Goal: Task Accomplishment & Management: Manage account settings

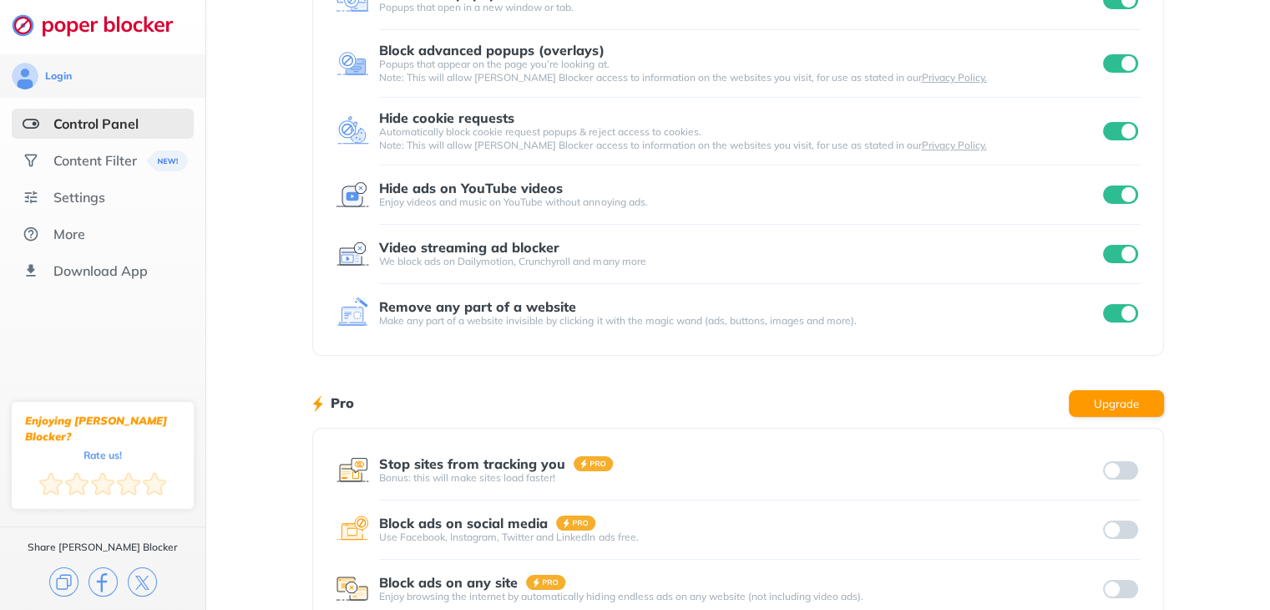
scroll to position [3, 0]
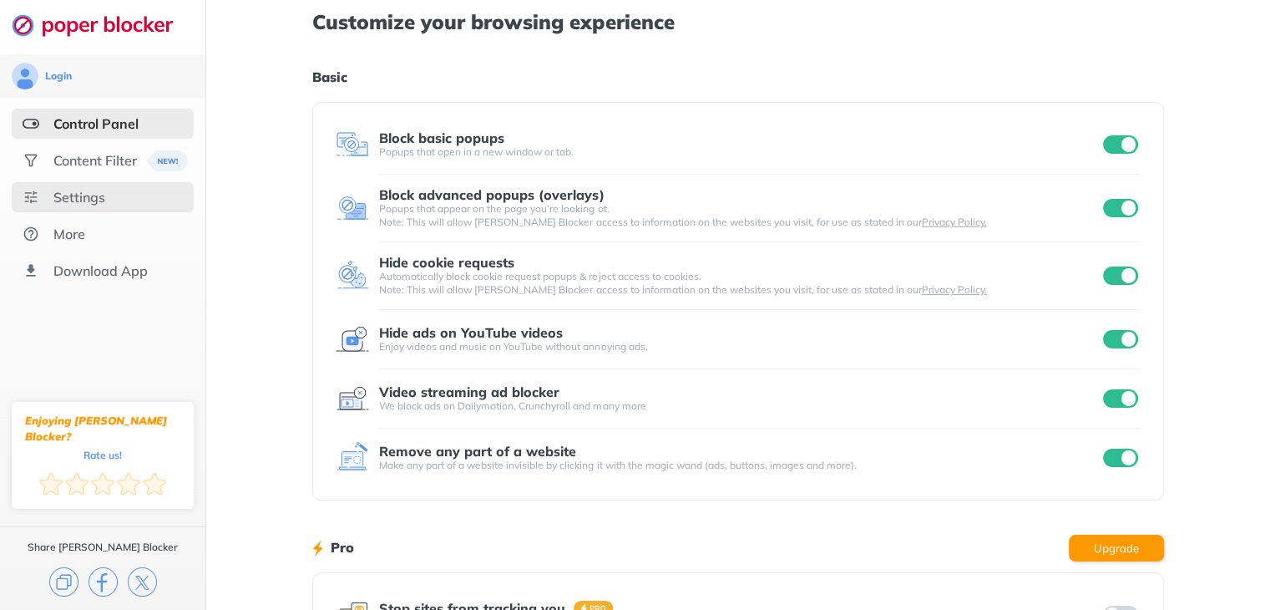
click at [93, 192] on div "Settings" at bounding box center [79, 197] width 52 height 17
